Goal: Navigation & Orientation: Find specific page/section

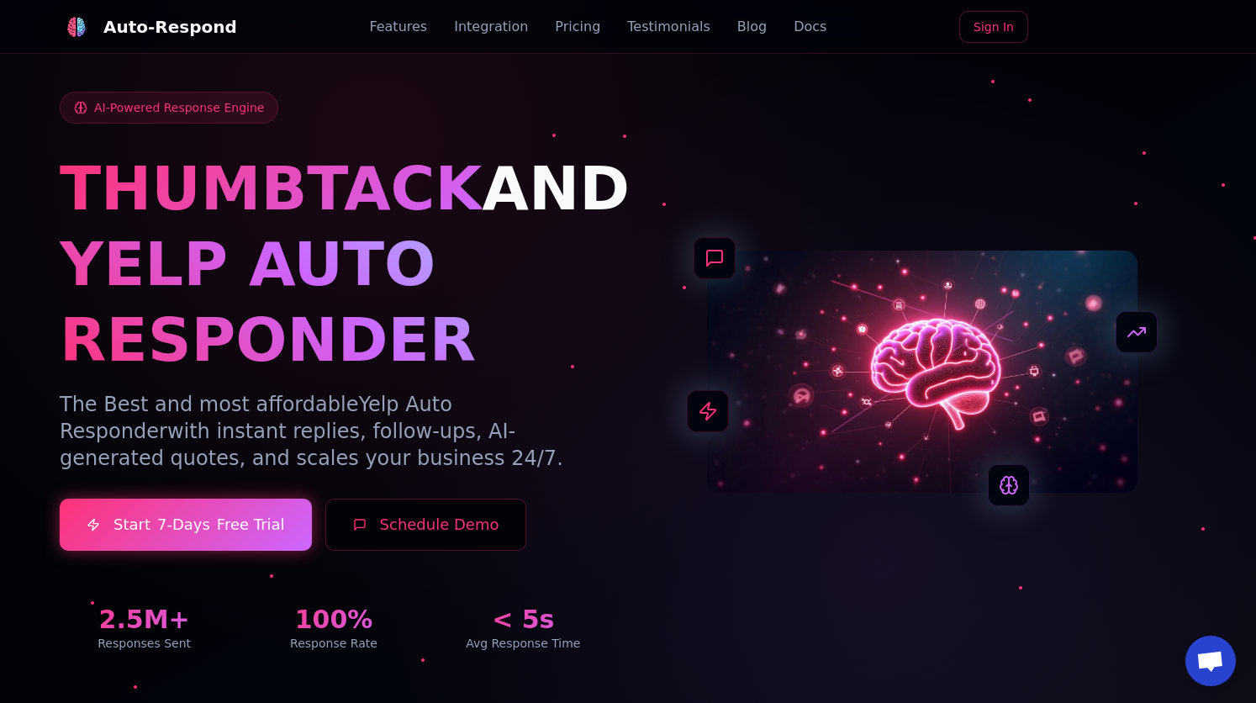
click at [517, 286] on h1 "YELP AUTO RESPONDER" at bounding box center [334, 301] width 548 height 151
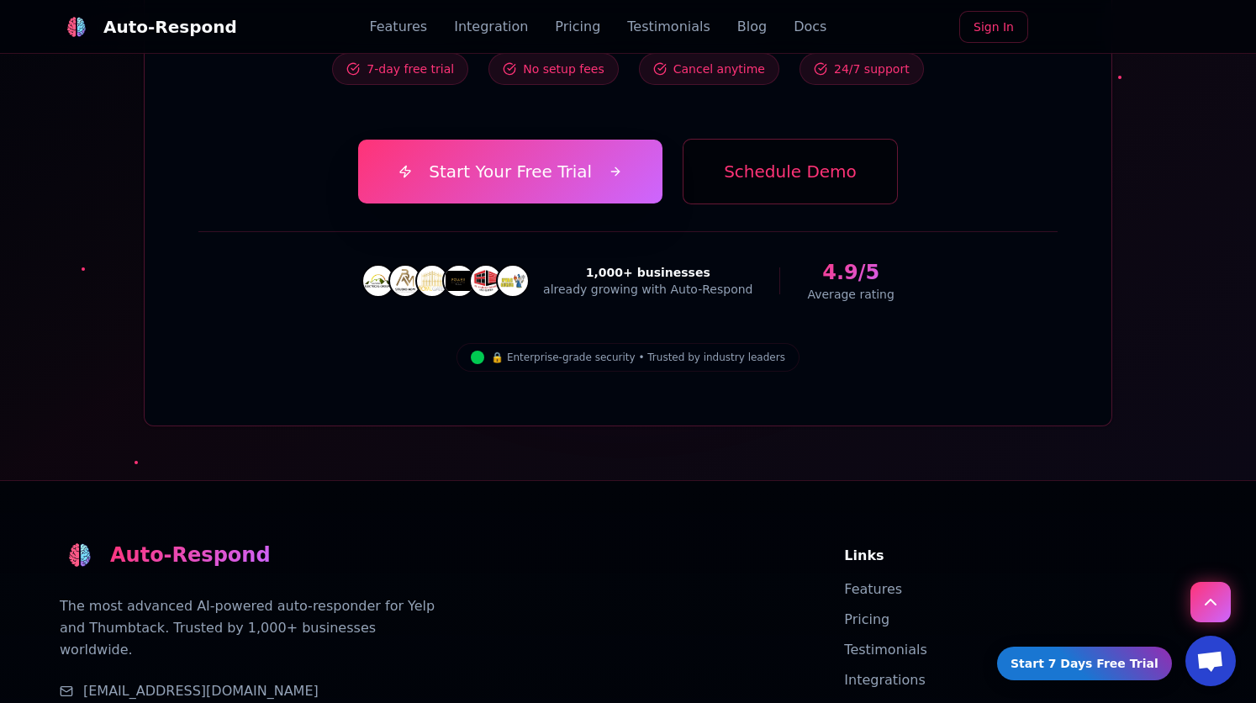
scroll to position [5996, 0]
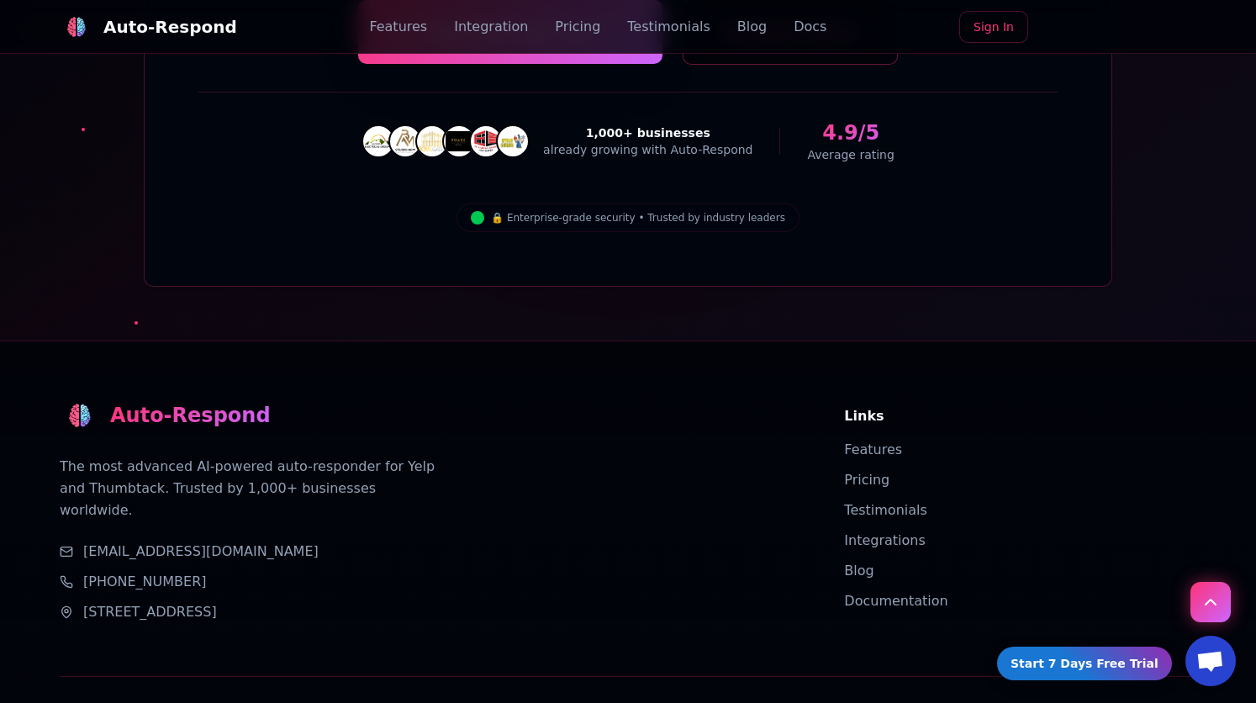
click at [1128, 702] on link "Terms of Service" at bounding box center [1148, 712] width 97 height 17
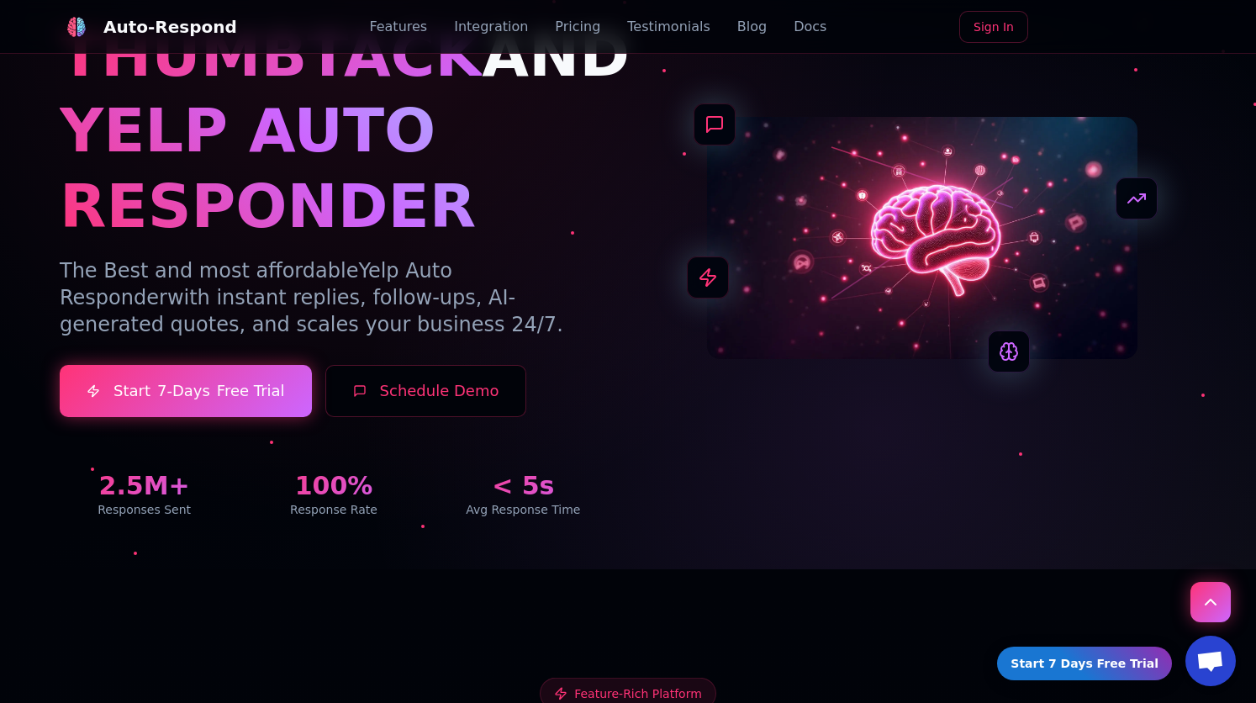
scroll to position [0, 0]
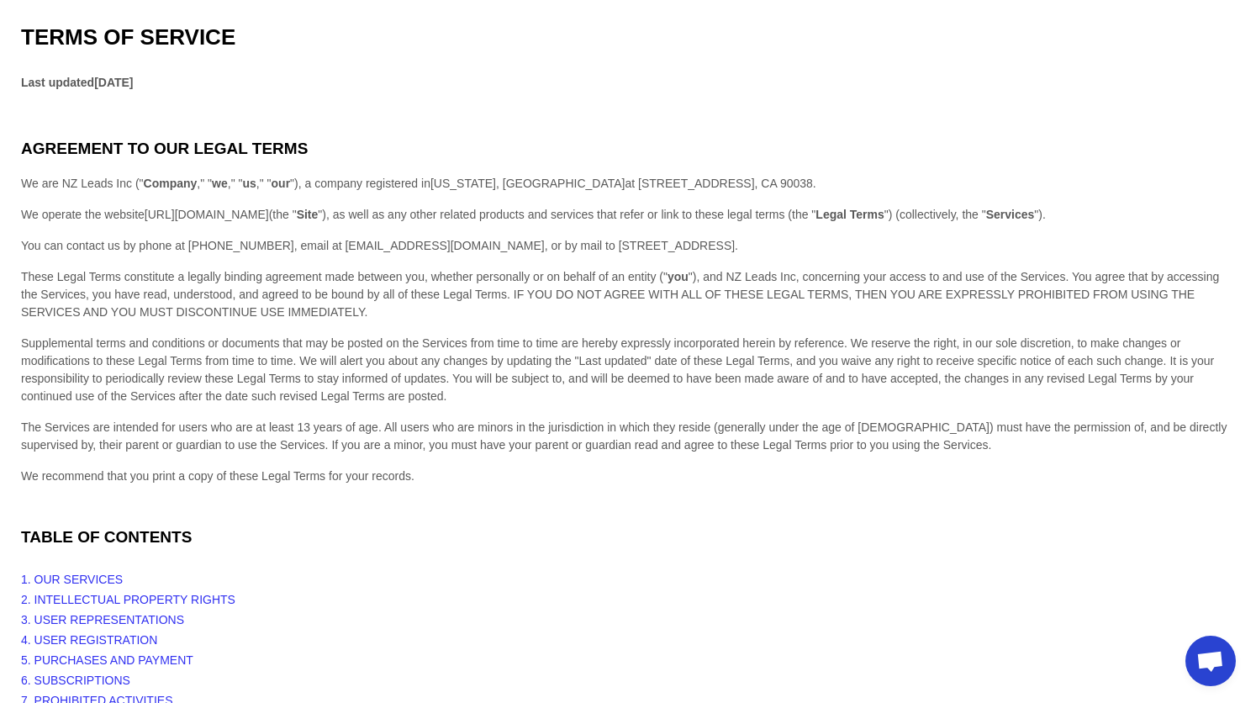
click at [66, 184] on span "We are NZ Leads Inc (" Company ," " we ," " us ," " our ") , a company register…" at bounding box center [323, 183] width 605 height 13
drag, startPoint x: 66, startPoint y: 184, endPoint x: 119, endPoint y: 189, distance: 53.2
click at [119, 189] on span "We are NZ Leads Inc (" Company ," " we ," " us ," " our ") , a company register…" at bounding box center [323, 183] width 605 height 13
copy span "NZ Leads Inc"
click at [697, 387] on div "Supplemental terms and conditions or documents that may be posted on the Servic…" at bounding box center [628, 370] width 1214 height 71
